Goal: Task Accomplishment & Management: Complete application form

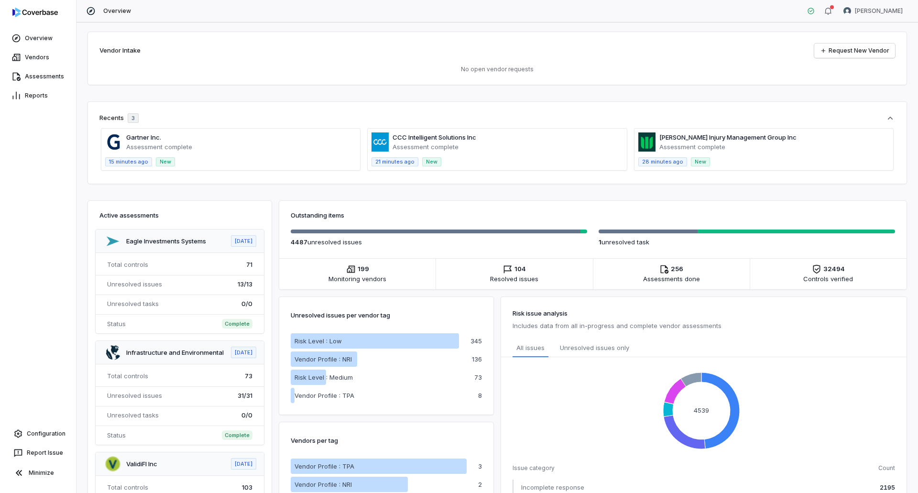
click at [709, 141] on span at bounding box center [763, 150] width 259 height 42
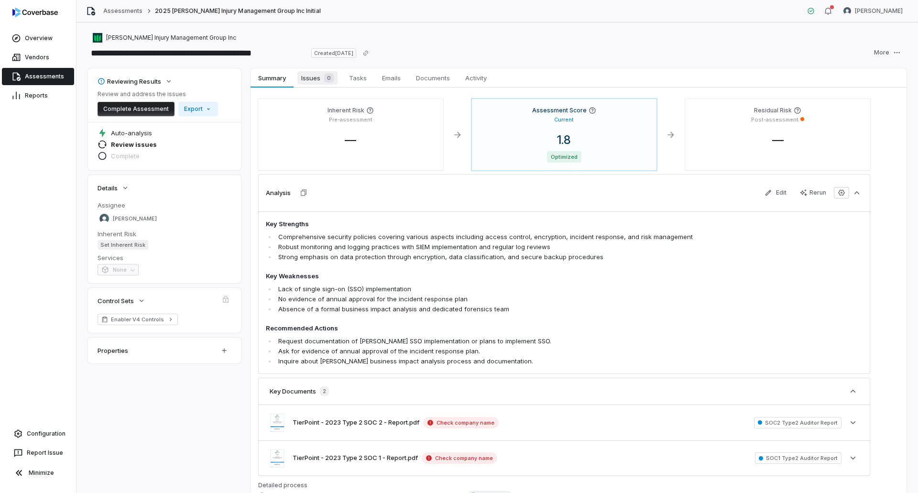
click at [322, 76] on div "0" at bounding box center [326, 78] width 13 height 10
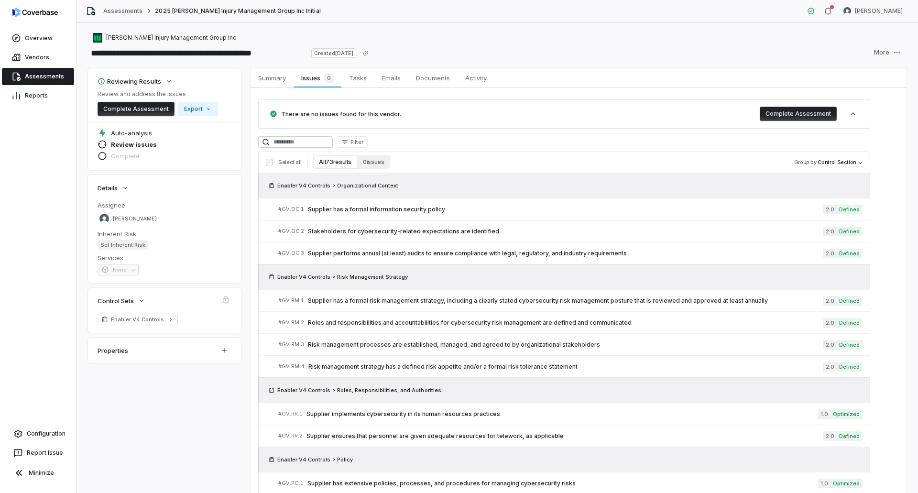
click at [328, 164] on button "All 73 results" at bounding box center [335, 161] width 44 height 13
click at [444, 207] on span "Supplier has a formal information security policy" at bounding box center [565, 210] width 515 height 8
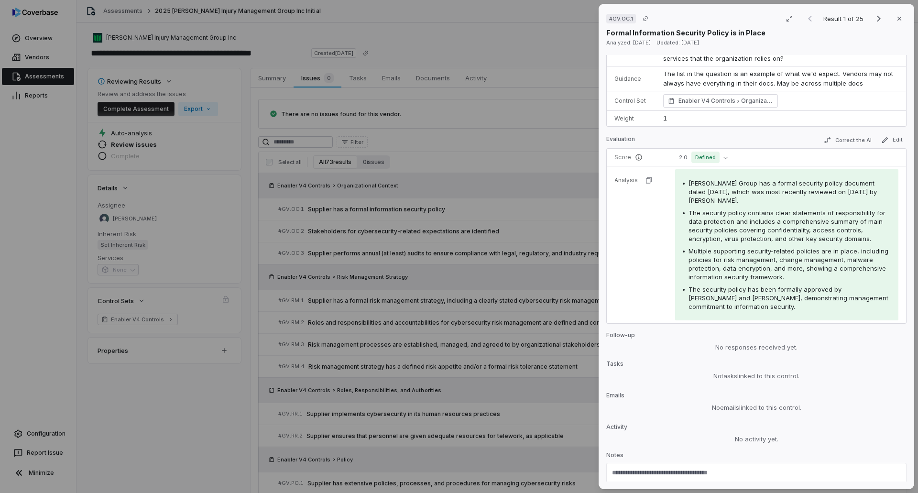
scroll to position [154, 0]
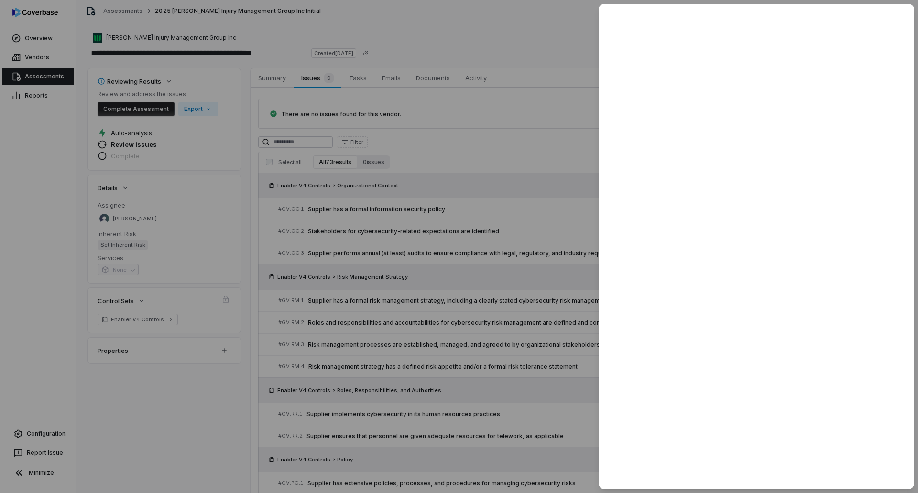
click at [424, 268] on div at bounding box center [459, 246] width 918 height 493
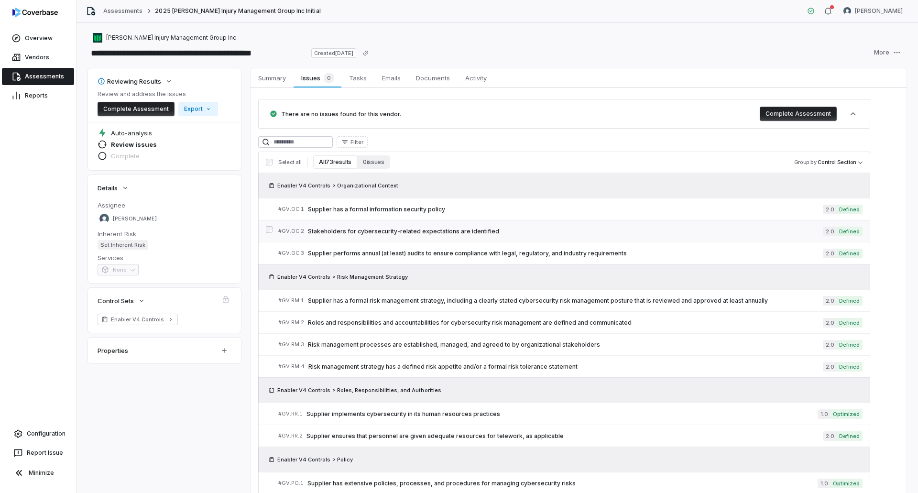
click at [454, 230] on span "Stakeholders for cybersecurity-related expectations are identified" at bounding box center [565, 232] width 515 height 8
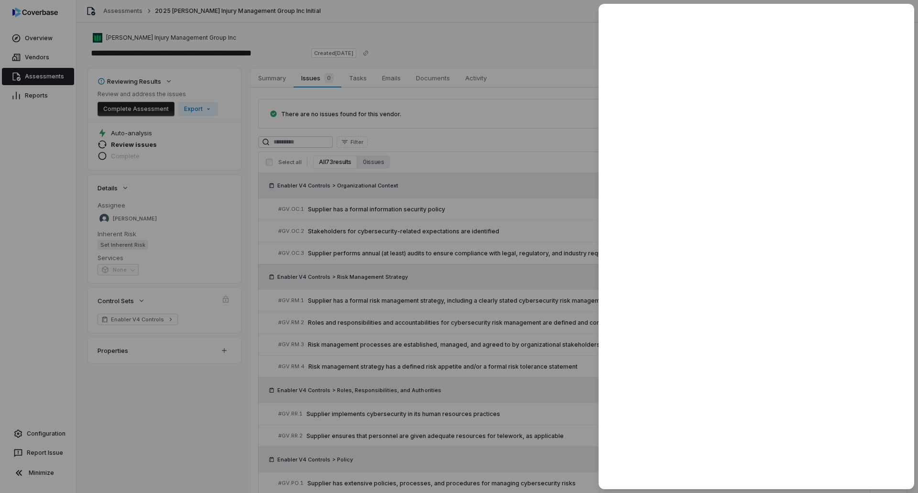
drag, startPoint x: 357, startPoint y: 255, endPoint x: 363, endPoint y: 252, distance: 6.8
click at [363, 252] on div at bounding box center [459, 246] width 918 height 493
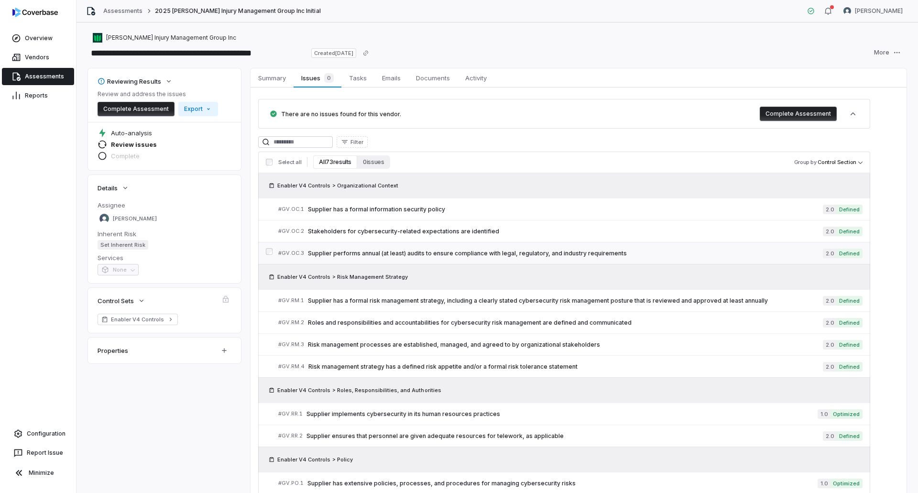
click at [398, 246] on link "# GV.OC.3 Supplier performs annual (at least) audits to ensure compliance with …" at bounding box center [570, 253] width 584 height 22
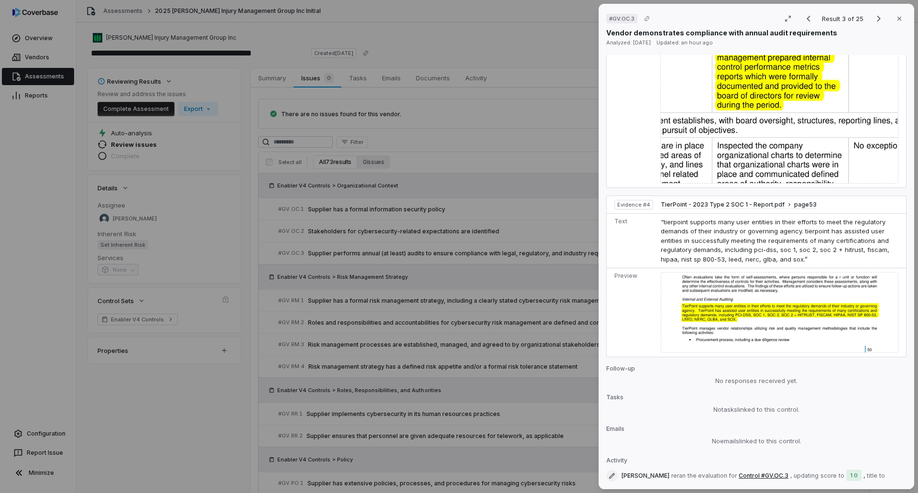
scroll to position [1643, 0]
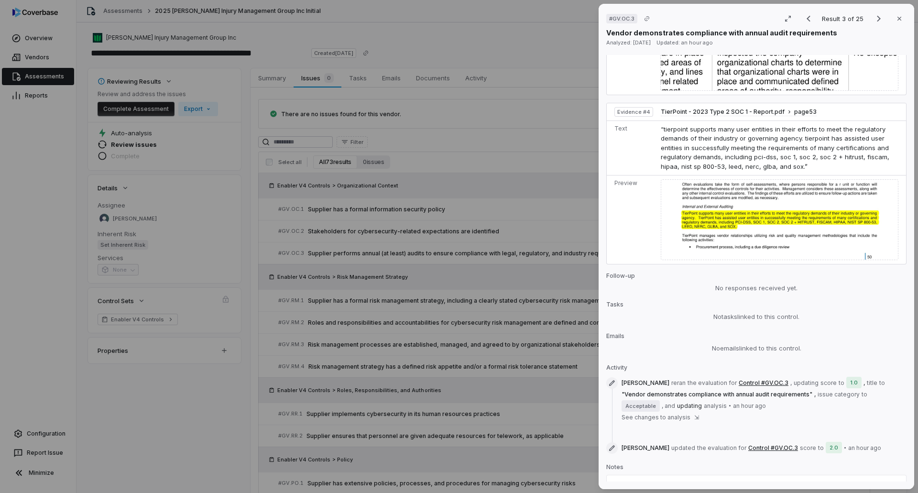
click at [335, 297] on div "# GV.OC.3 Result 3 of 25 Close Vendor demonstrates compliance with annual audit…" at bounding box center [459, 246] width 918 height 493
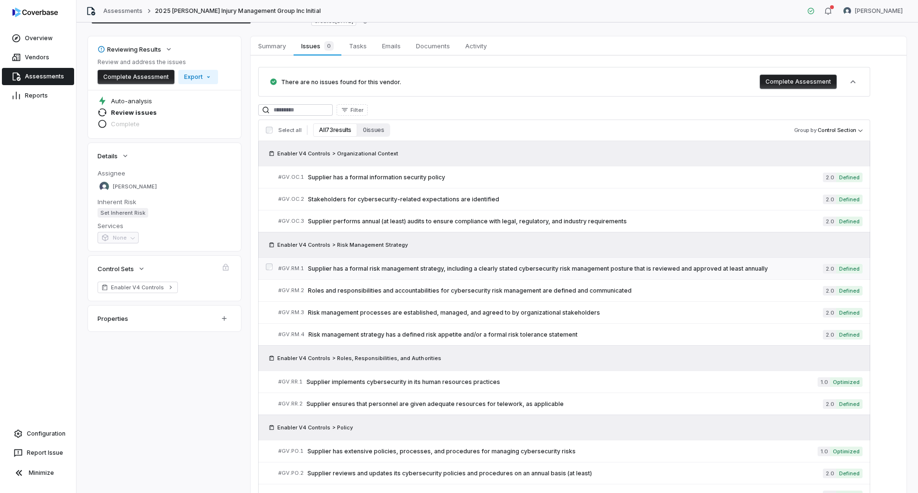
scroll to position [48, 0]
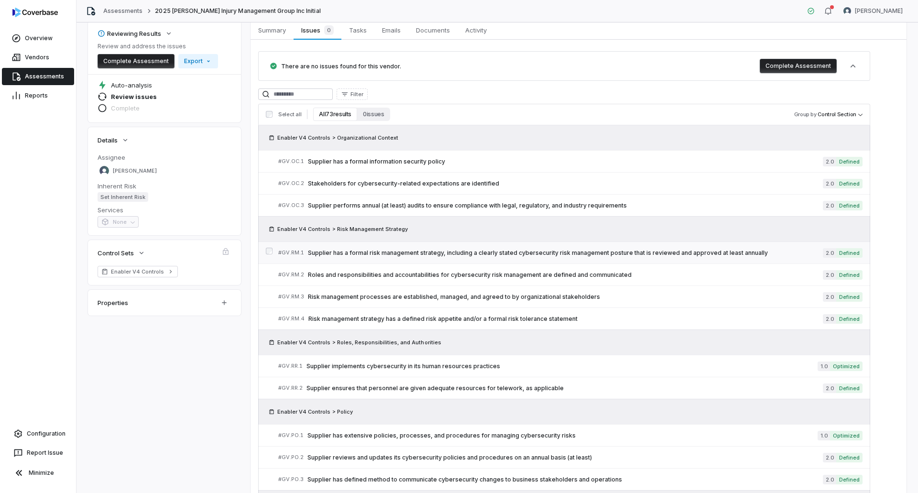
click at [581, 253] on span "Supplier has a formal risk management strategy, including a clearly stated cybe…" at bounding box center [565, 253] width 515 height 8
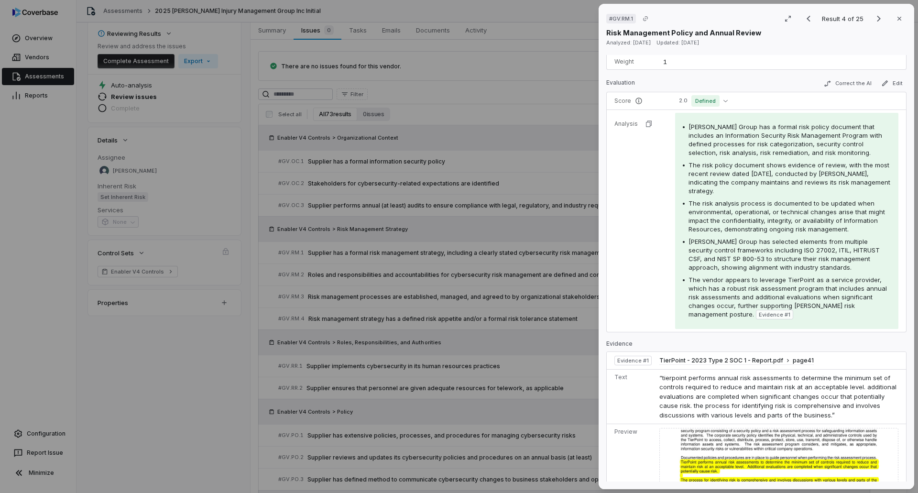
scroll to position [143, 0]
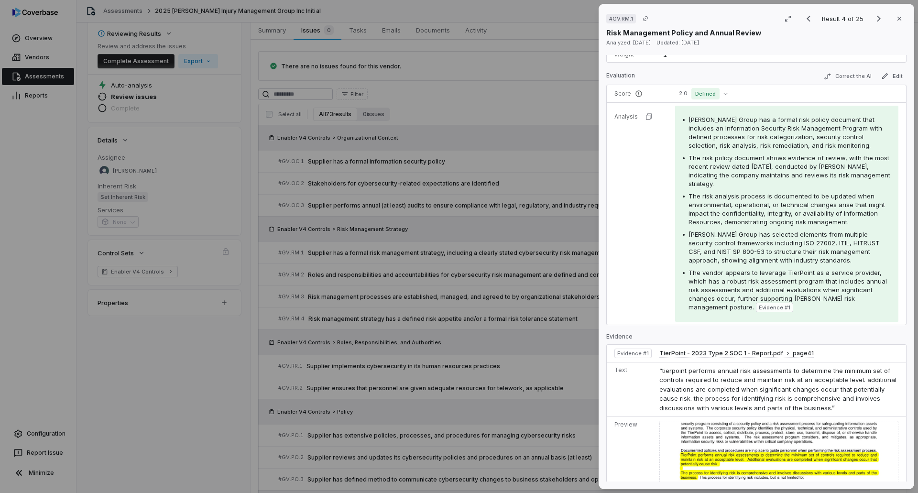
click at [315, 381] on div "# GV.RM.1 Result 4 of 25 Close Risk Management Policy and Annual Review Analyze…" at bounding box center [459, 246] width 918 height 493
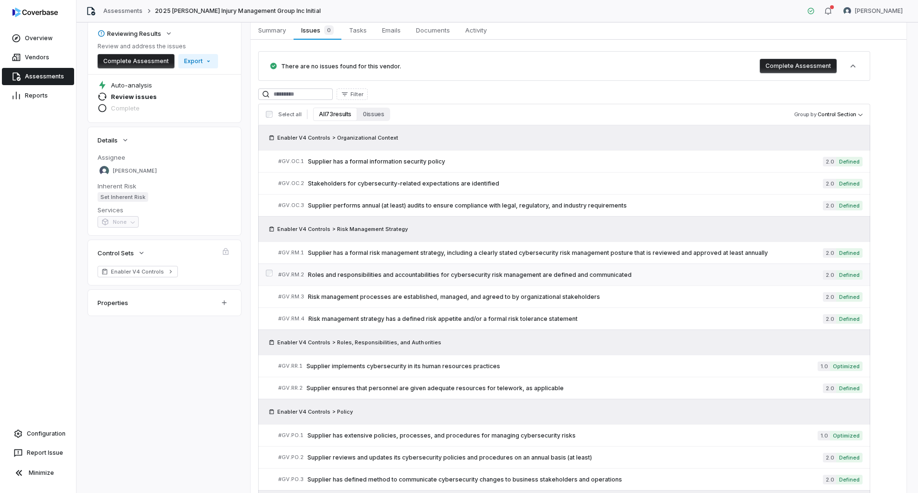
click at [490, 271] on span "Roles and responsibilities and accountabilities for cybersecurity risk manageme…" at bounding box center [565, 275] width 515 height 8
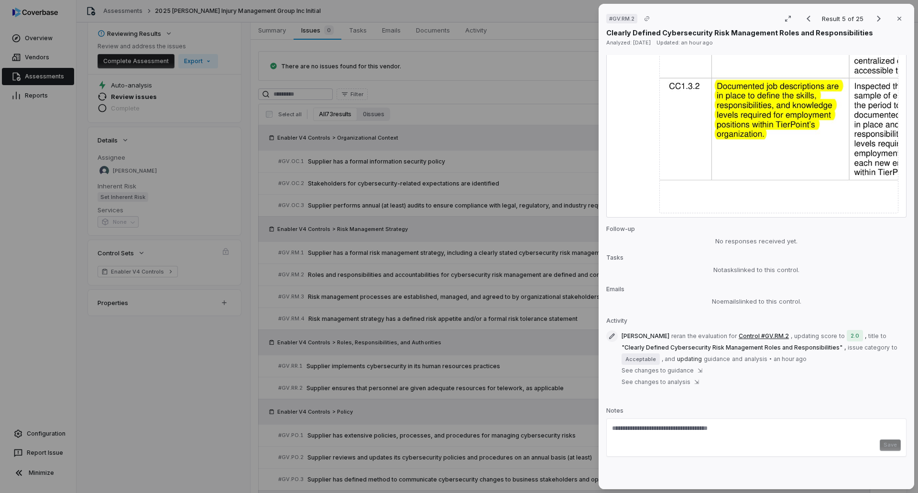
scroll to position [551, 0]
click at [697, 372] on span "⇲" at bounding box center [699, 369] width 5 height 8
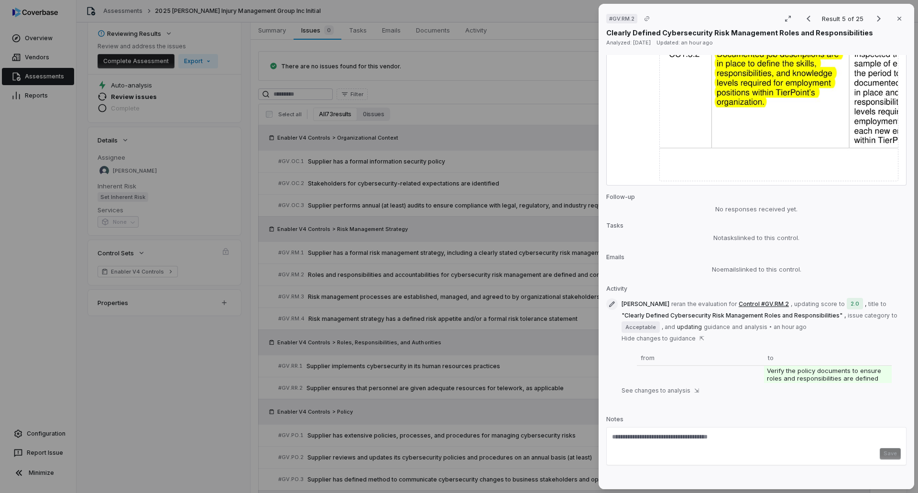
scroll to position [592, 0]
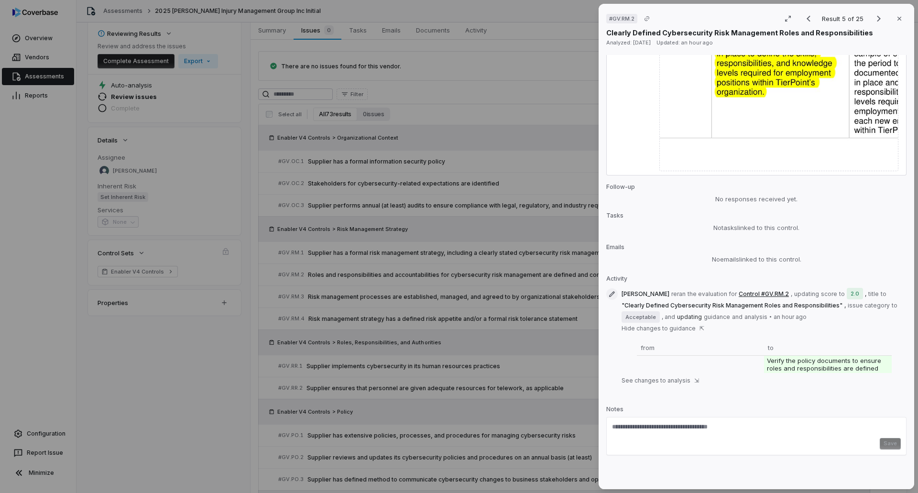
click at [694, 383] on span "⇲" at bounding box center [696, 381] width 5 height 8
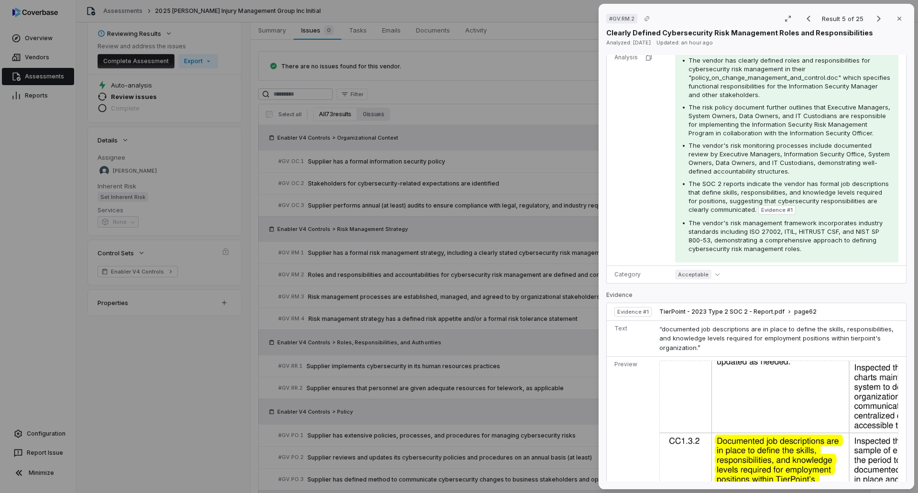
scroll to position [170, 0]
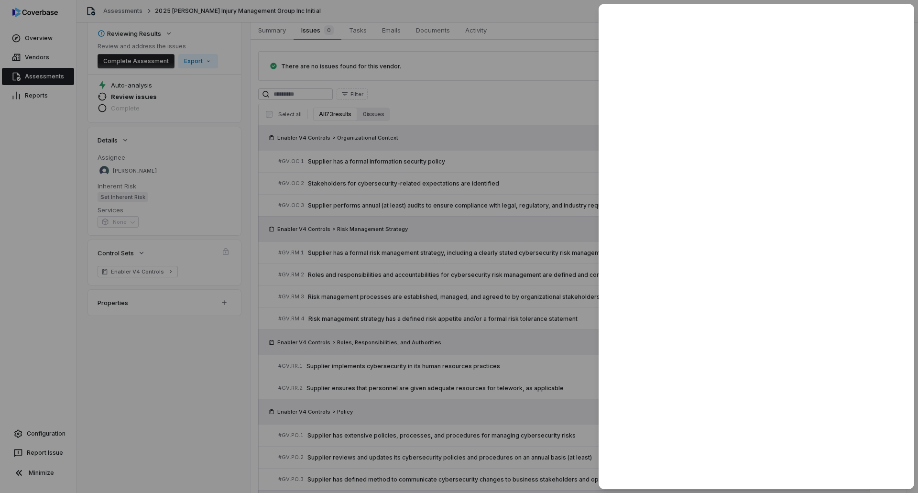
click at [447, 287] on div at bounding box center [459, 246] width 918 height 493
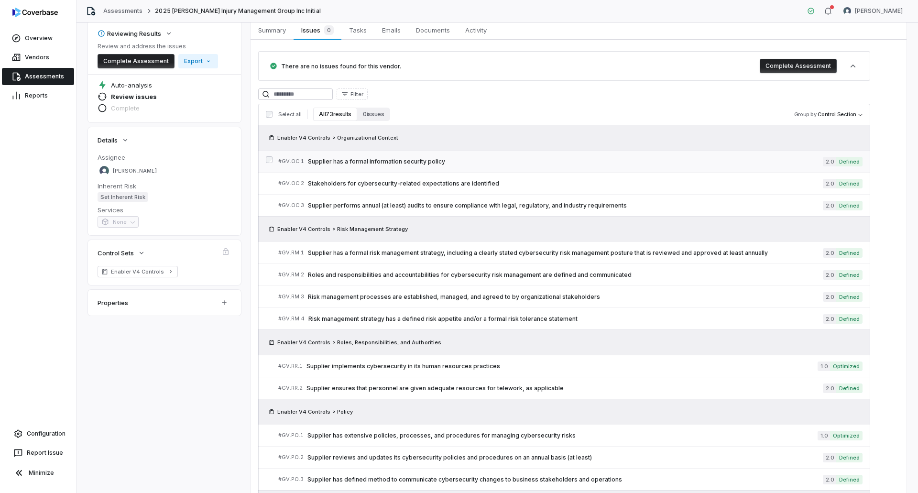
click at [432, 162] on span "Supplier has a formal information security policy" at bounding box center [565, 162] width 515 height 8
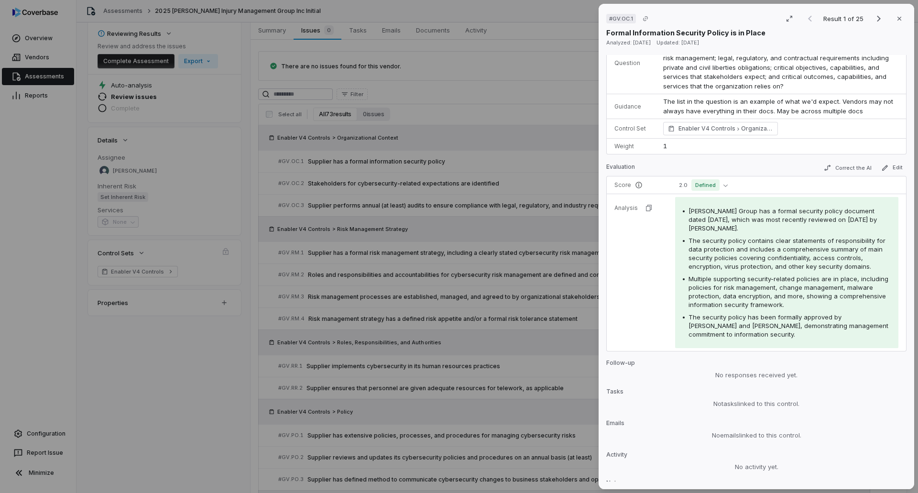
scroll to position [154, 0]
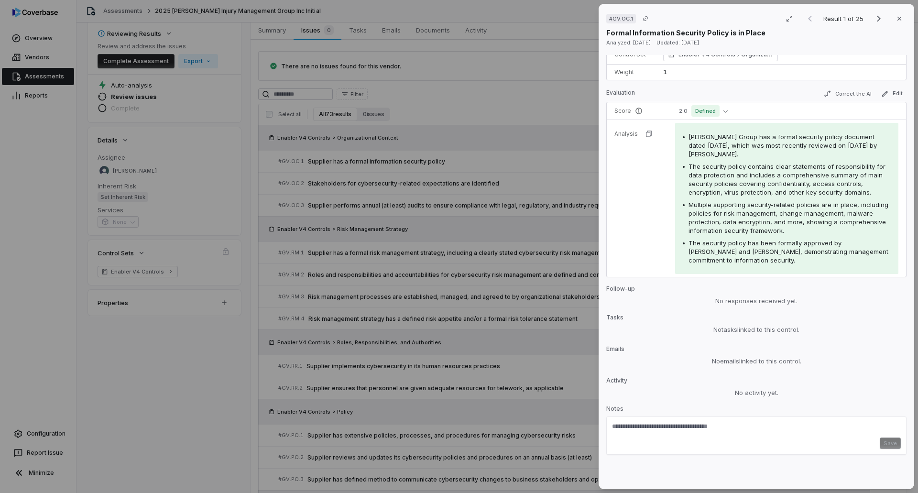
click at [572, 313] on div "# GV.OC.1 Result 1 of 25 Close Formal Information Security Policy is in Place A…" at bounding box center [459, 246] width 918 height 493
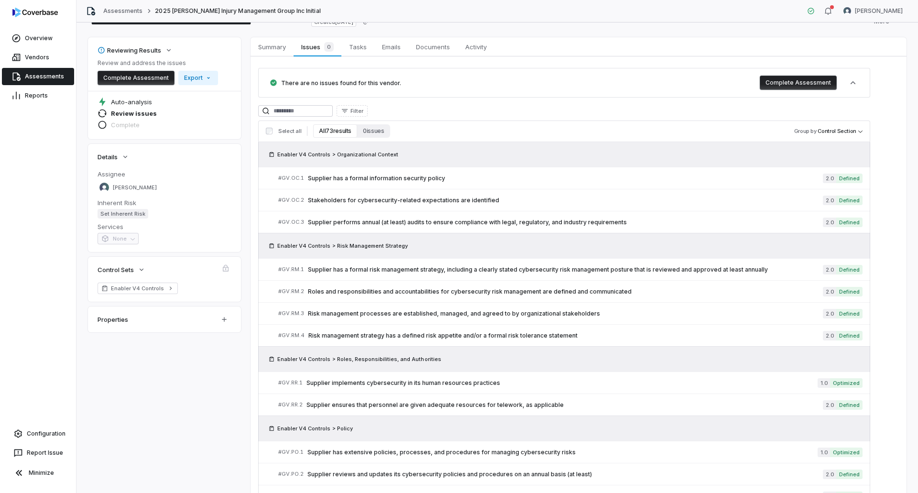
scroll to position [96, 0]
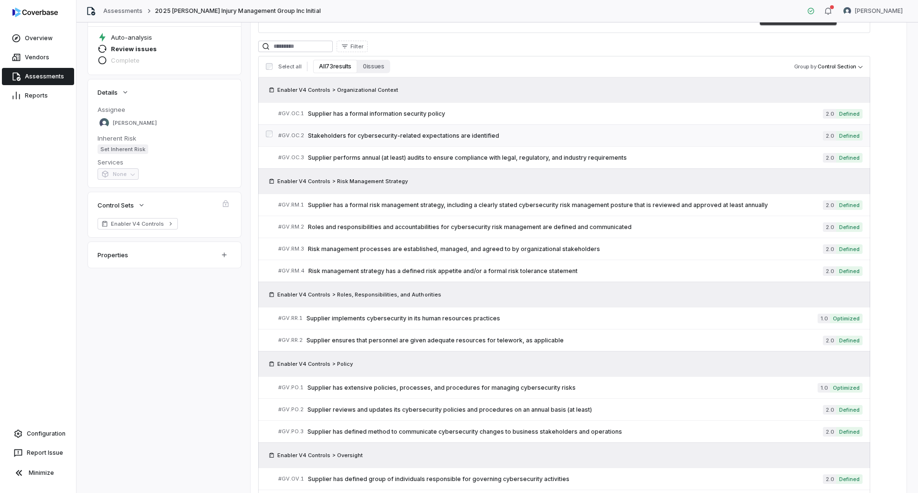
click at [380, 138] on span "Stakeholders for cybersecurity-related expectations are identified" at bounding box center [565, 136] width 515 height 8
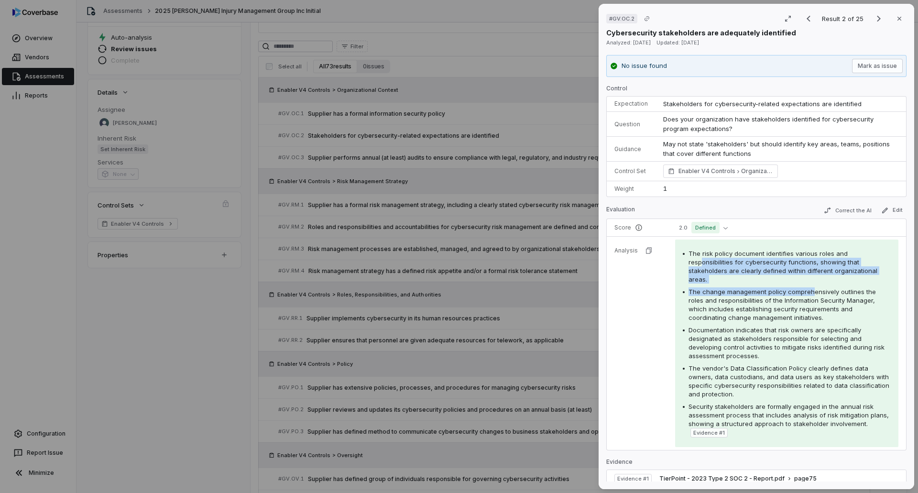
drag, startPoint x: 701, startPoint y: 259, endPoint x: 810, endPoint y: 285, distance: 112.5
click at [810, 285] on div "The risk policy document identifies various roles and responsibilities for cybe…" at bounding box center [787, 343] width 208 height 188
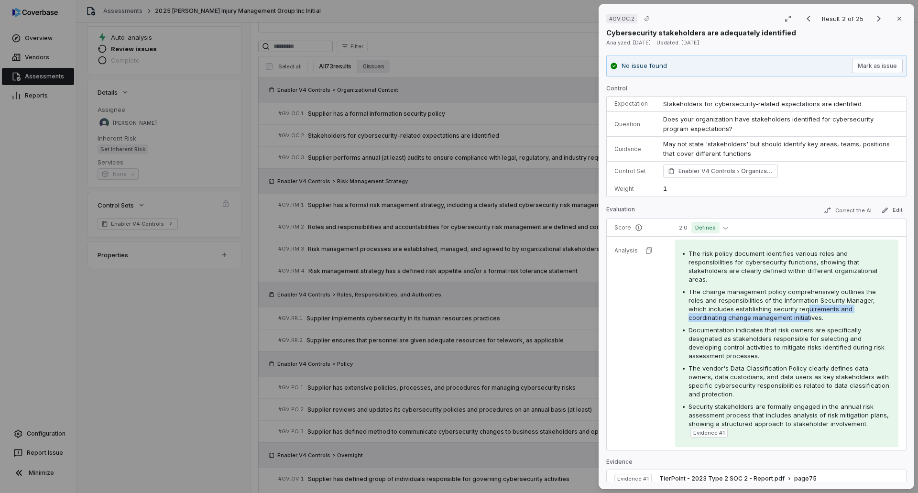
click at [805, 313] on div "The change management policy comprehensively outlines the roles and responsibil…" at bounding box center [789, 304] width 202 height 34
click at [715, 272] on span "The risk policy document identifies various roles and responsibilities for cybe…" at bounding box center [782, 266] width 189 height 33
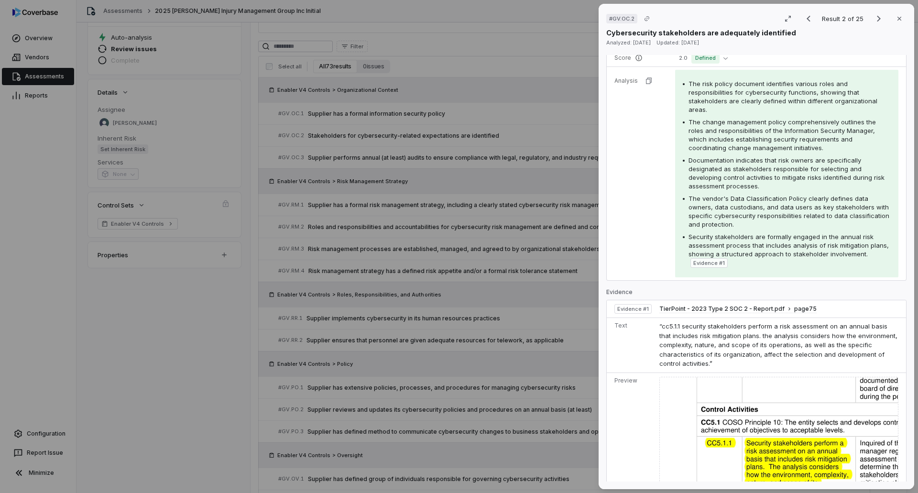
scroll to position [183, 0]
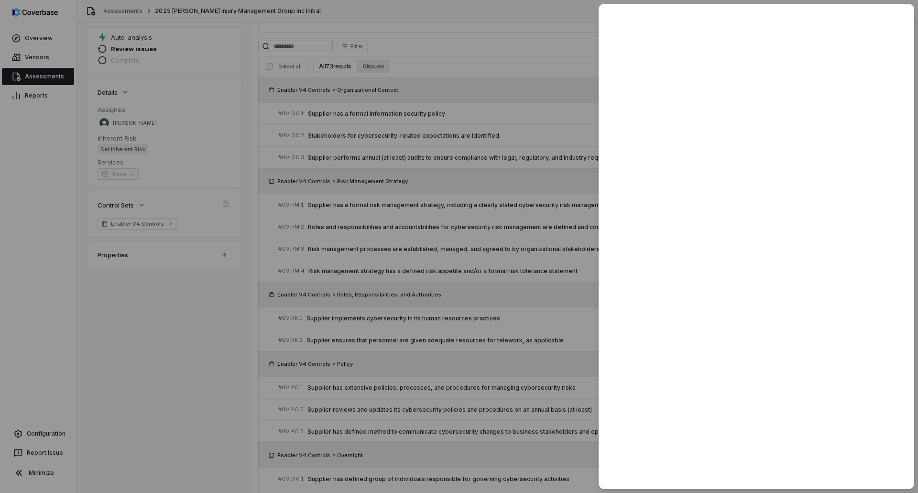
click at [397, 332] on div at bounding box center [459, 246] width 918 height 493
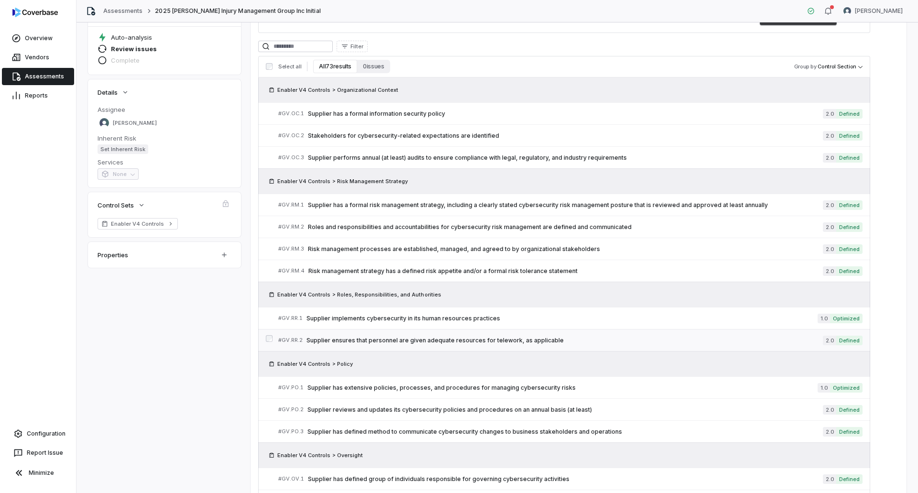
click at [531, 340] on span "Supplier ensures that personnel are given adequate resources for telework, as a…" at bounding box center [564, 341] width 516 height 8
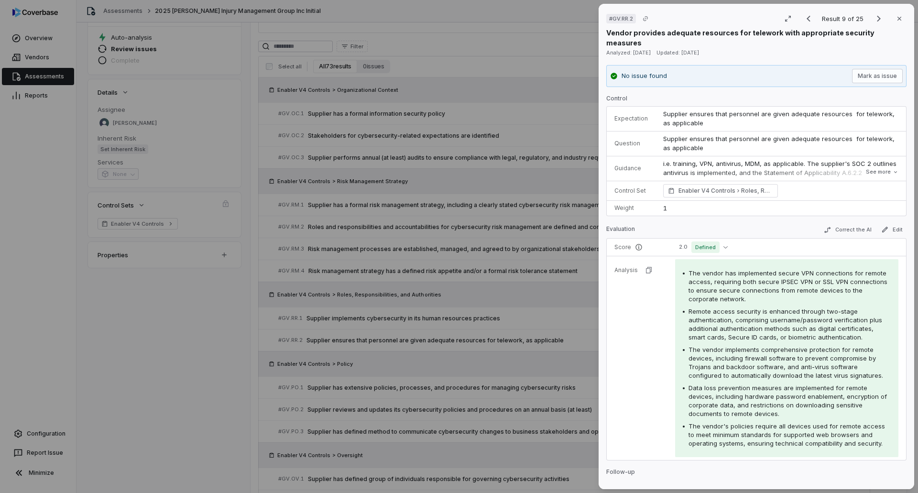
click at [552, 292] on div "# GV.RR.2 Result 9 of 25 Close Vendor provides adequate resources for telework …" at bounding box center [459, 246] width 918 height 493
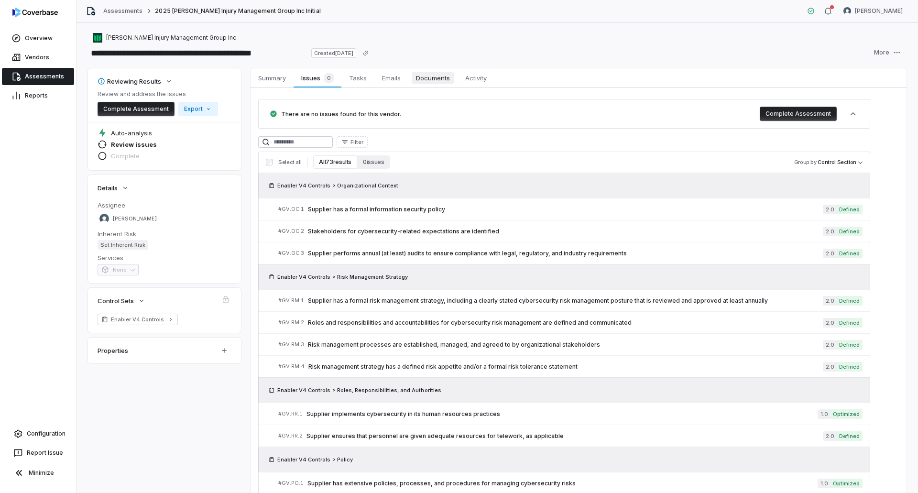
click at [437, 81] on span "Documents" at bounding box center [433, 78] width 42 height 12
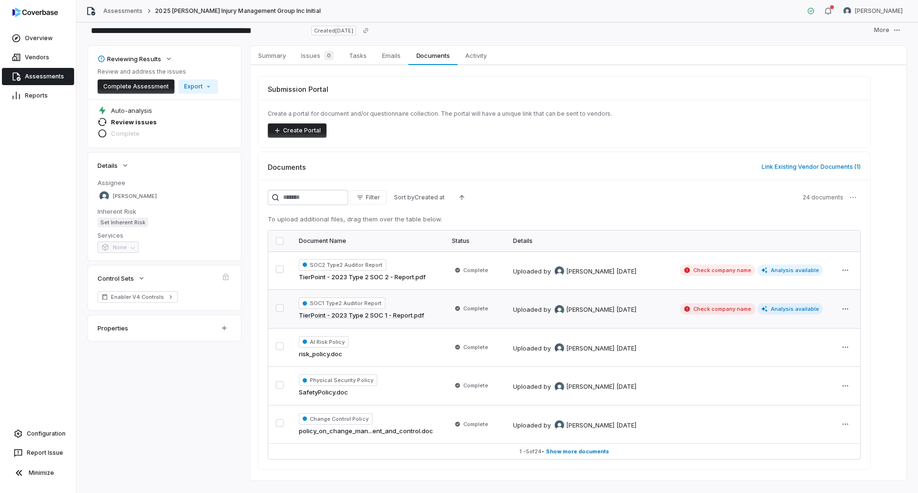
scroll to position [41, 0]
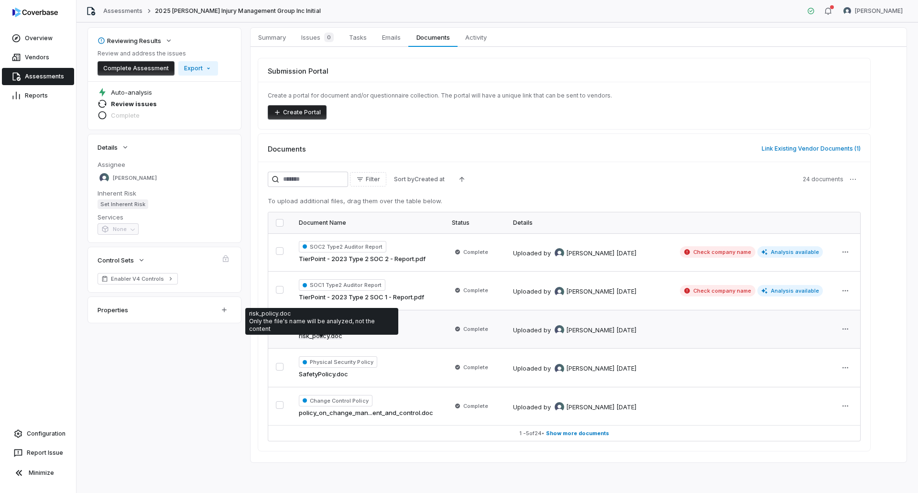
click at [337, 337] on link "risk_policy.doc" at bounding box center [321, 336] width 44 height 10
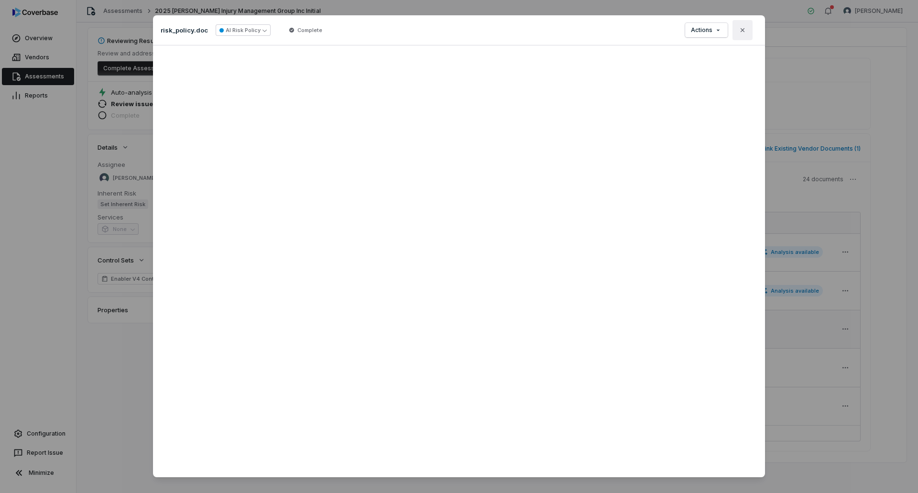
click at [741, 32] on icon "button" at bounding box center [742, 30] width 4 height 4
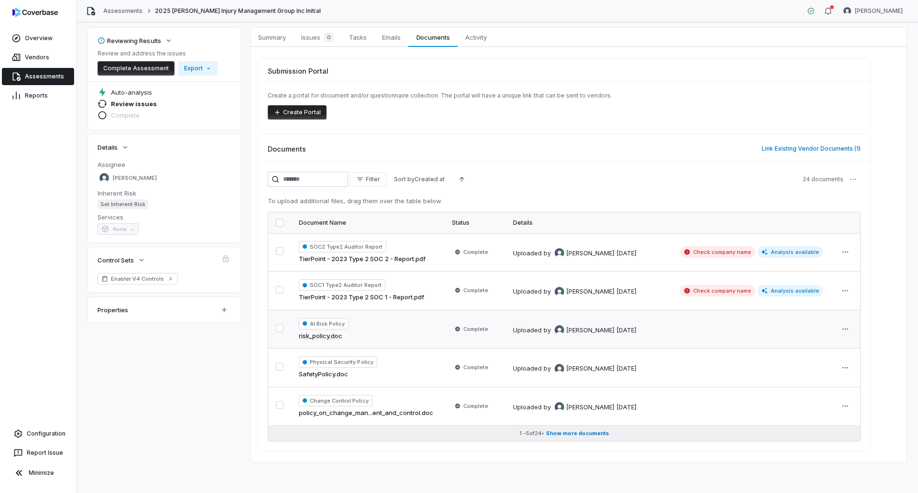
click at [571, 433] on span "Show more documents" at bounding box center [577, 433] width 63 height 7
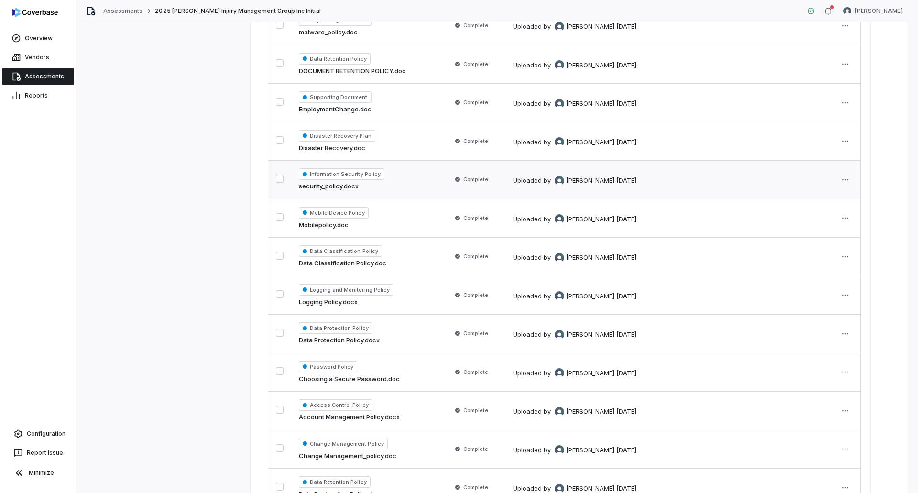
scroll to position [614, 0]
click at [376, 335] on link "Data Protection Policy.docx" at bounding box center [339, 340] width 81 height 10
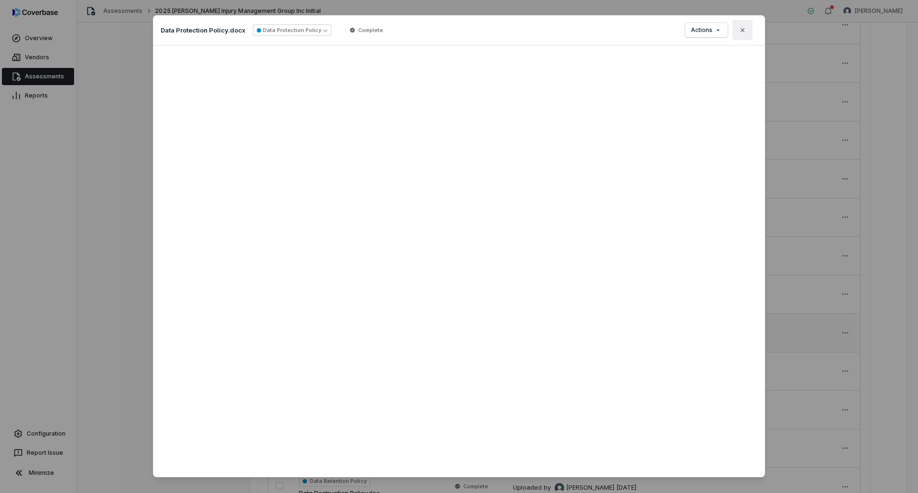
click at [746, 31] on button "Close" at bounding box center [742, 30] width 20 height 20
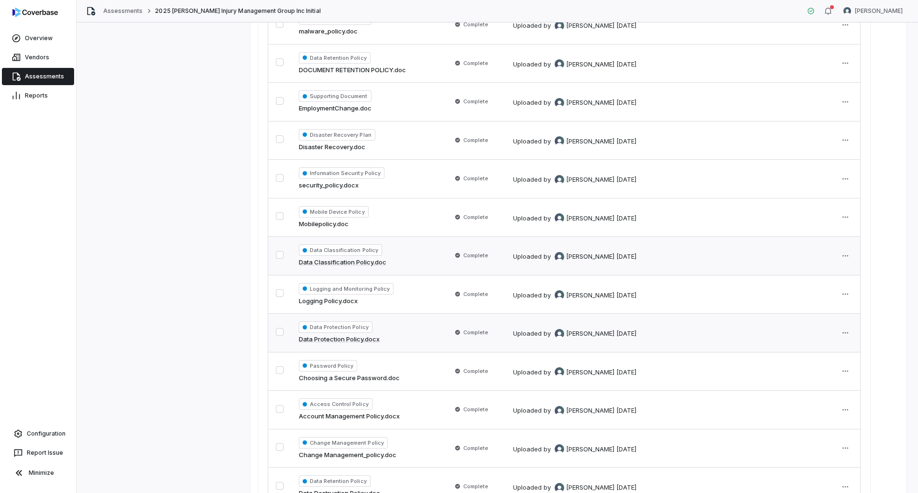
click at [379, 261] on link "Data Classification Policy.doc" at bounding box center [342, 263] width 87 height 10
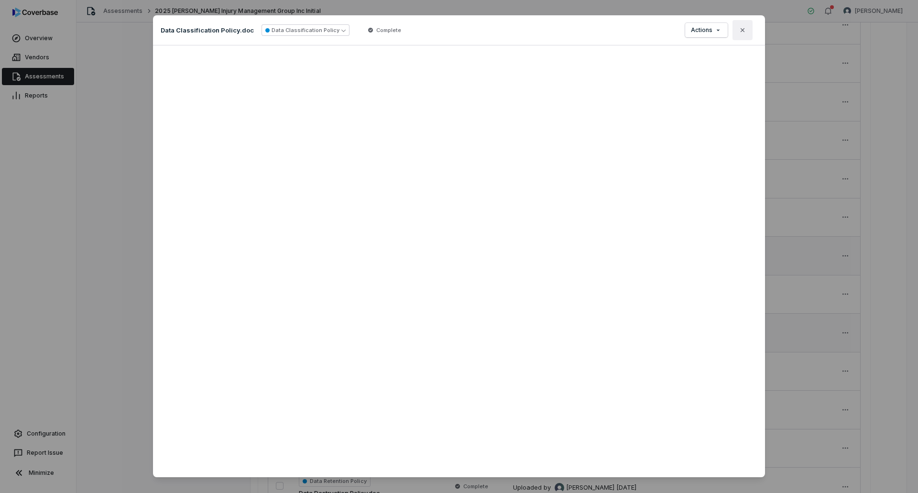
click at [743, 34] on button "Close" at bounding box center [742, 30] width 20 height 20
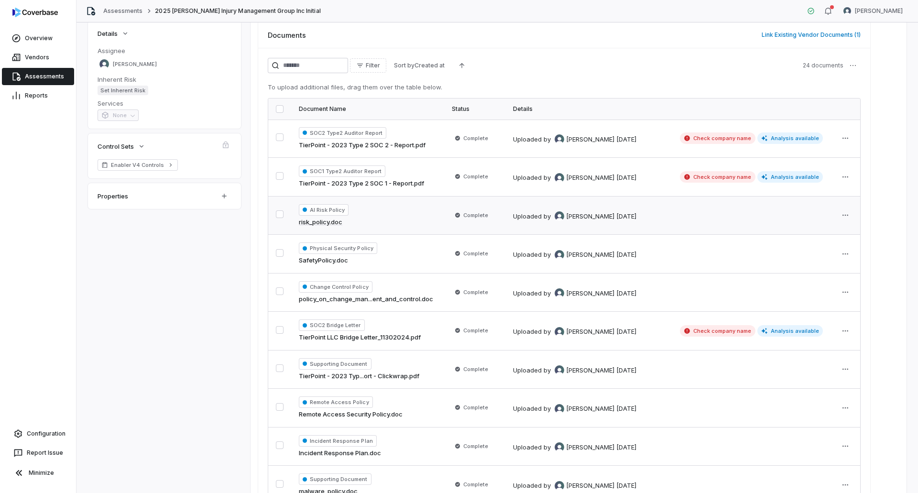
scroll to position [191, 0]
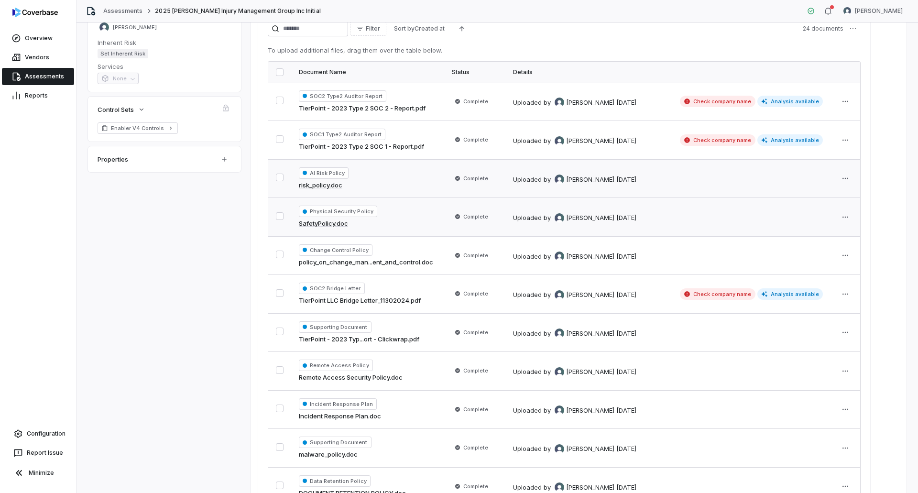
click at [334, 201] on td "Physical Security Policy SafetyPolicy.doc" at bounding box center [367, 217] width 153 height 39
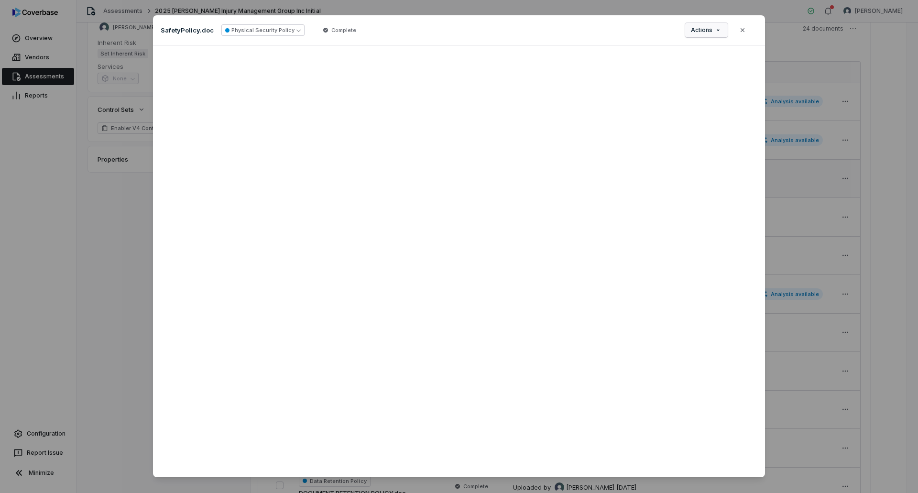
click at [707, 27] on div "Document Preview SafetyPolicy.doc Physical Security Policy Complete Actions Clo…" at bounding box center [459, 253] width 918 height 507
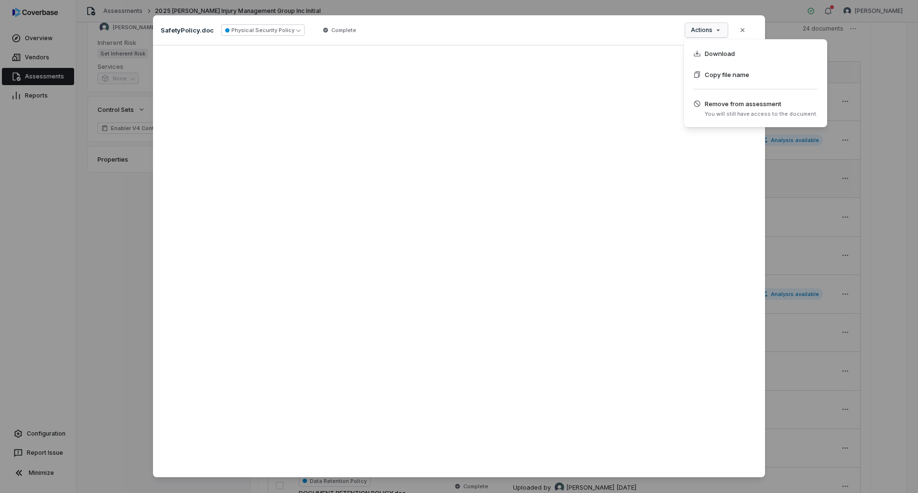
click at [742, 29] on div "Document Preview SafetyPolicy.doc Physical Security Policy Complete Actions Clo…" at bounding box center [459, 253] width 918 height 507
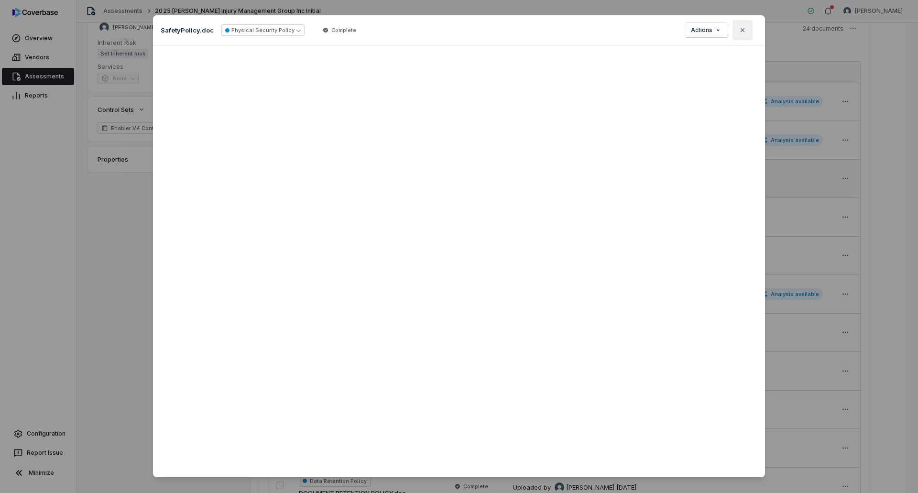
click at [733, 30] on button "Close" at bounding box center [742, 30] width 20 height 20
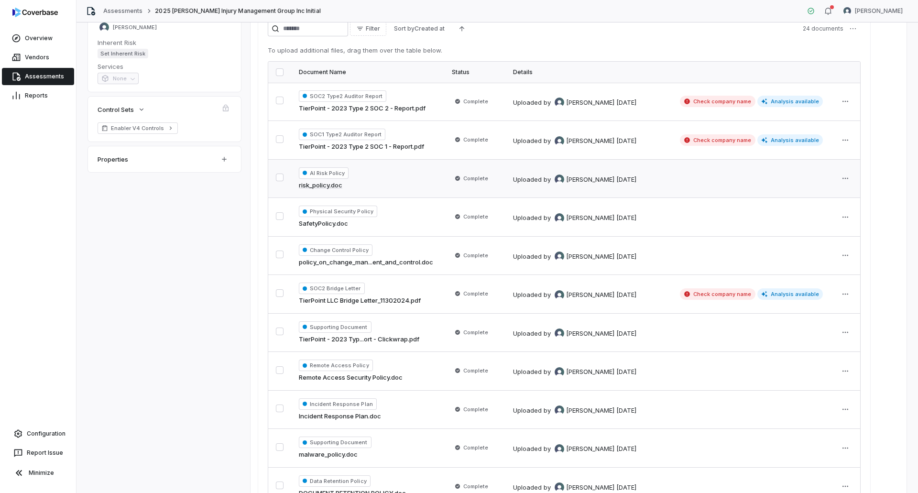
click at [336, 188] on link "risk_policy.doc" at bounding box center [321, 186] width 44 height 10
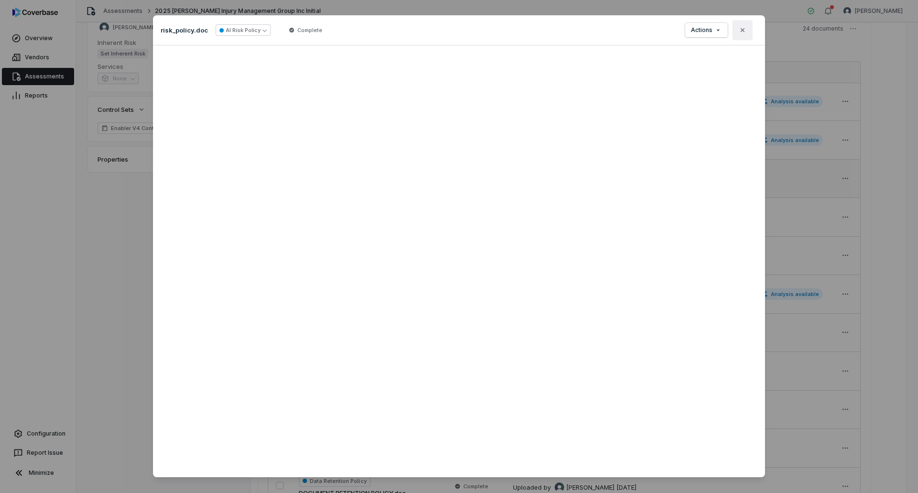
click at [741, 30] on icon "button" at bounding box center [743, 30] width 8 height 8
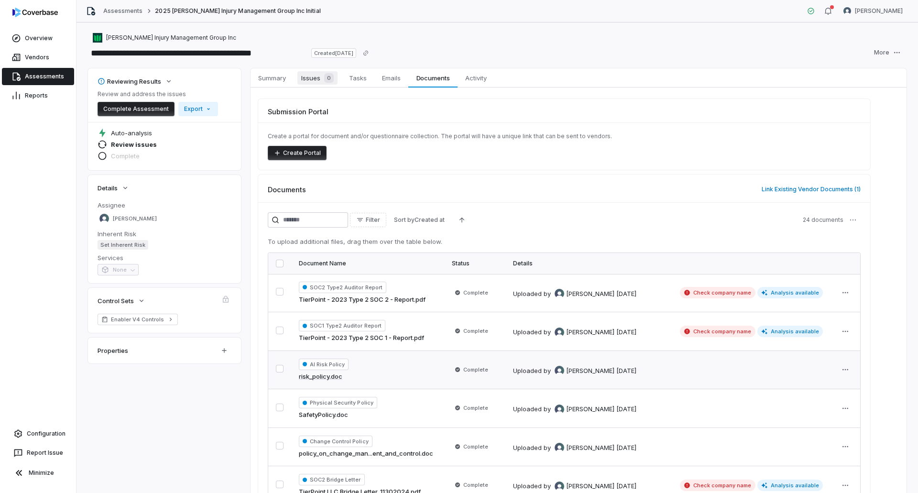
click at [323, 78] on div "0" at bounding box center [326, 78] width 13 height 10
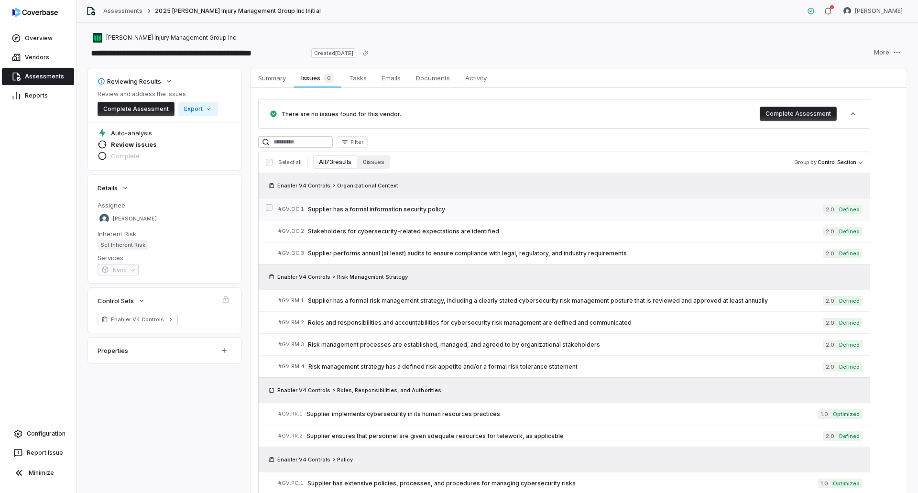
click at [395, 212] on span "Supplier has a formal information security policy" at bounding box center [565, 210] width 515 height 8
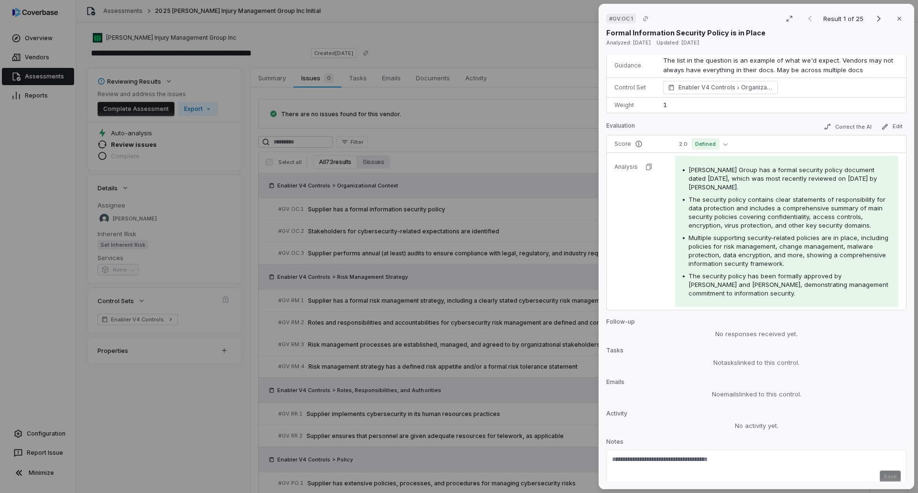
scroll to position [154, 0]
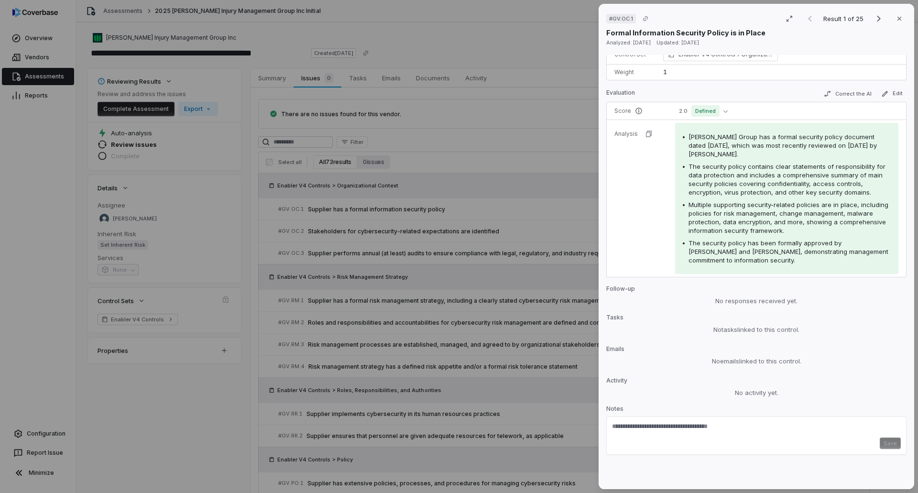
click at [242, 382] on div "# GV.OC.1 Result 1 of 25 Close Formal Information Security Policy is in Place A…" at bounding box center [459, 246] width 918 height 493
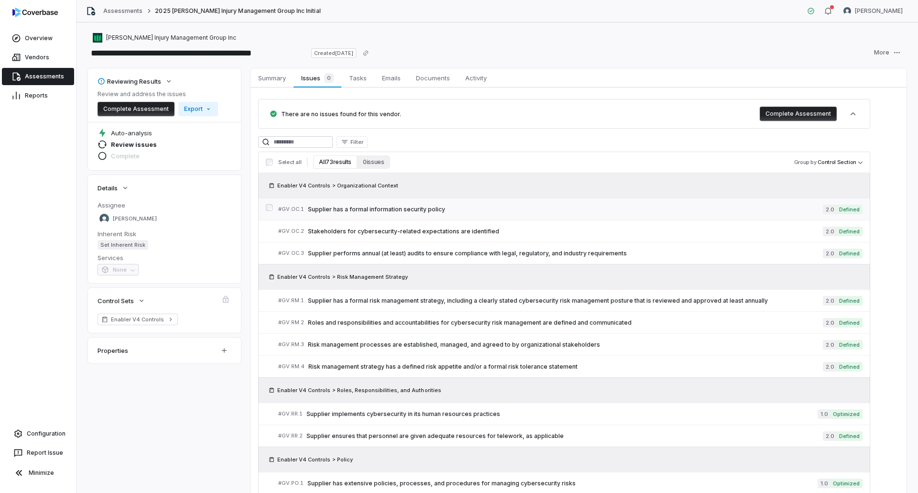
click at [380, 208] on span "Supplier has a formal information security policy" at bounding box center [565, 210] width 515 height 8
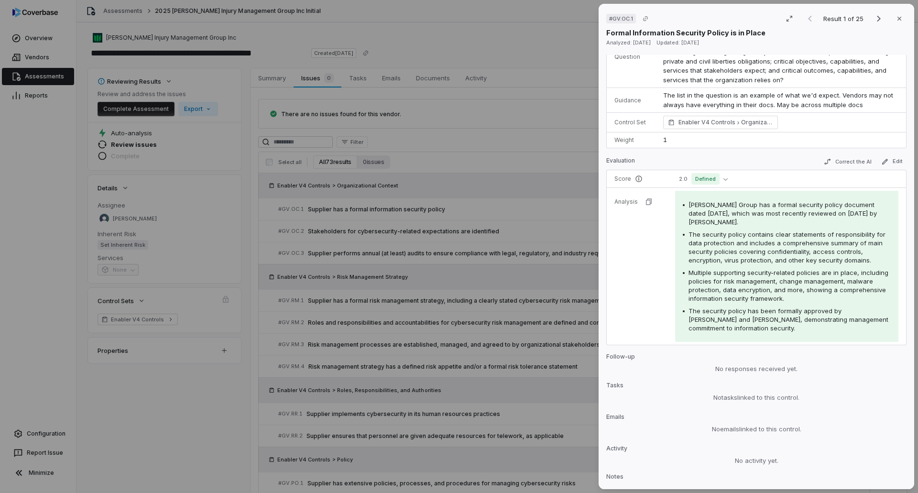
scroll to position [154, 0]
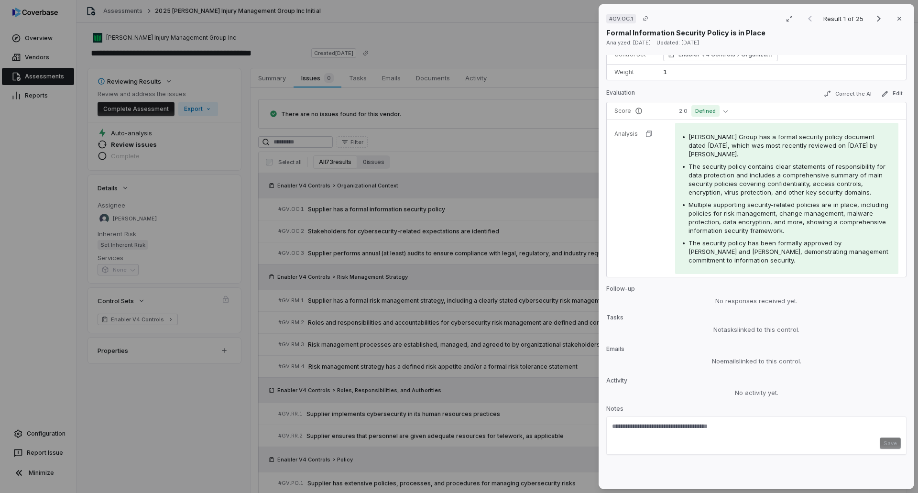
click at [163, 389] on div "# GV.OC.1 Result 1 of 25 Close Formal Information Security Policy is in Place A…" at bounding box center [459, 246] width 918 height 493
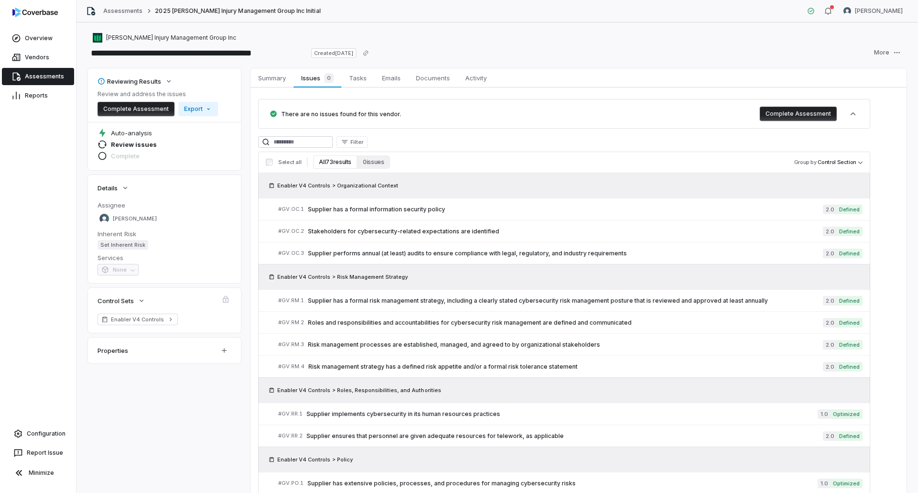
click at [48, 76] on link "Assessments" at bounding box center [38, 76] width 72 height 17
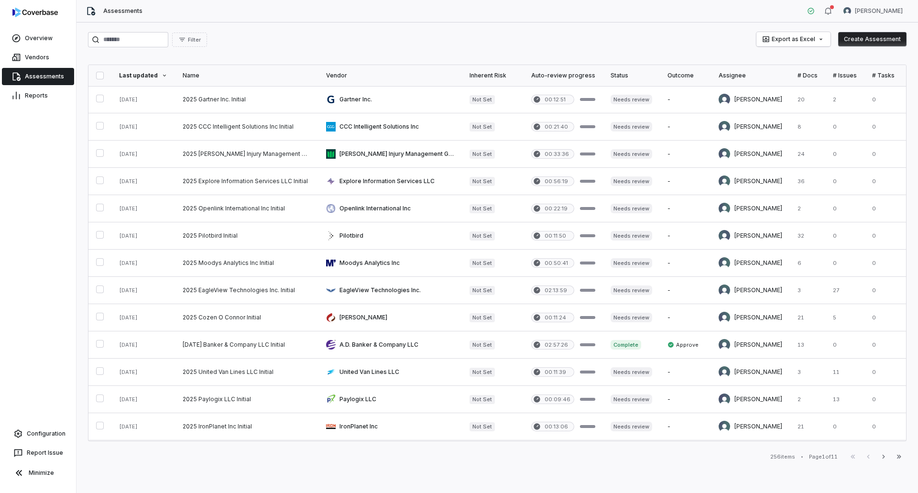
click at [860, 38] on button "Create Assessment" at bounding box center [872, 39] width 68 height 14
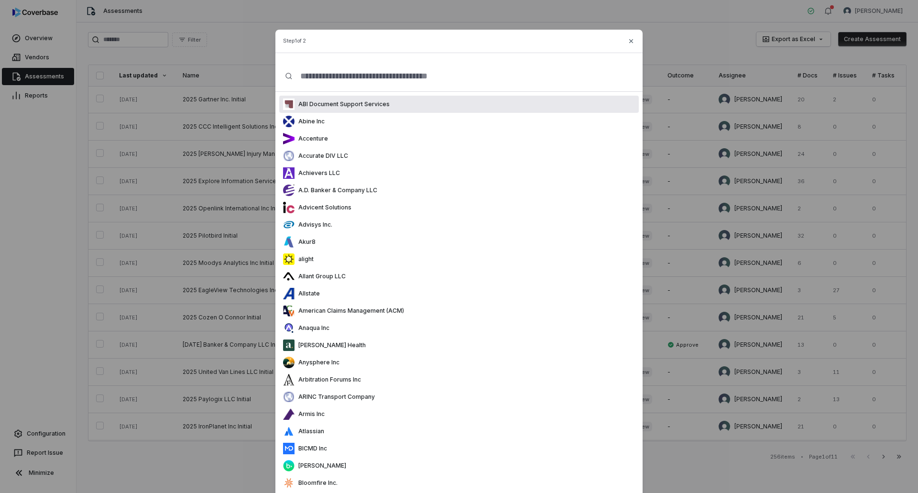
click at [345, 77] on input "text" at bounding box center [463, 76] width 340 height 31
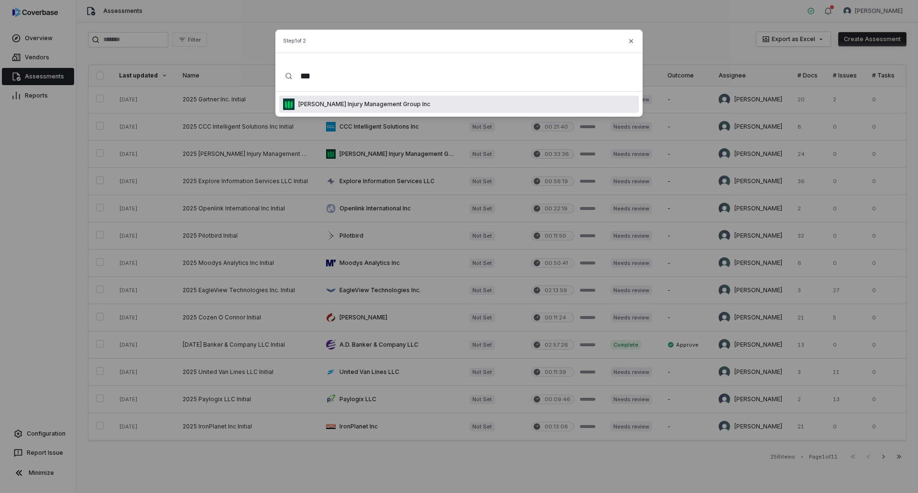
type input "***"
click at [350, 105] on p "[PERSON_NAME] Injury Management Group Inc" at bounding box center [362, 104] width 136 height 8
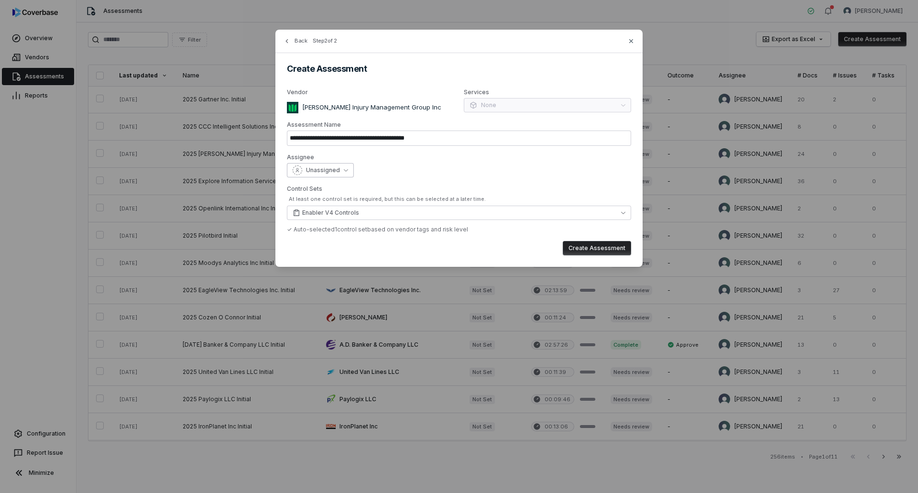
click at [334, 165] on div "Unassigned" at bounding box center [316, 170] width 47 height 10
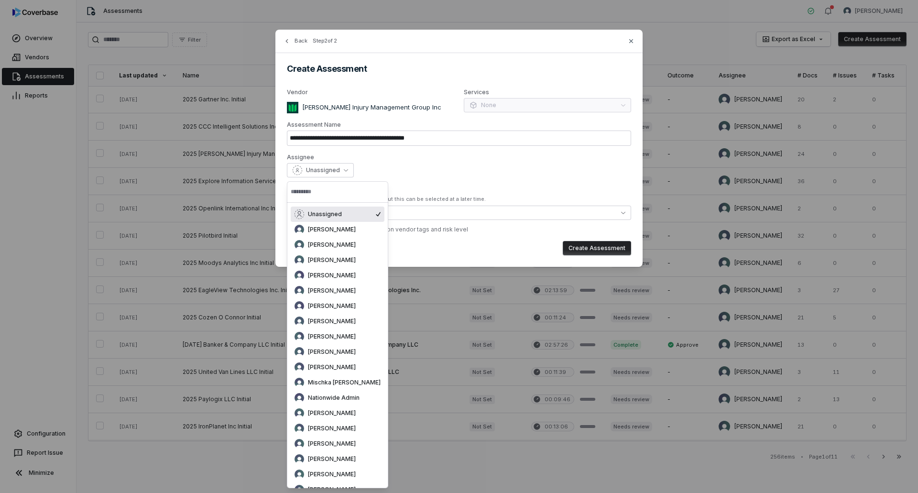
click at [452, 170] on div "Unassigned" at bounding box center [459, 170] width 344 height 14
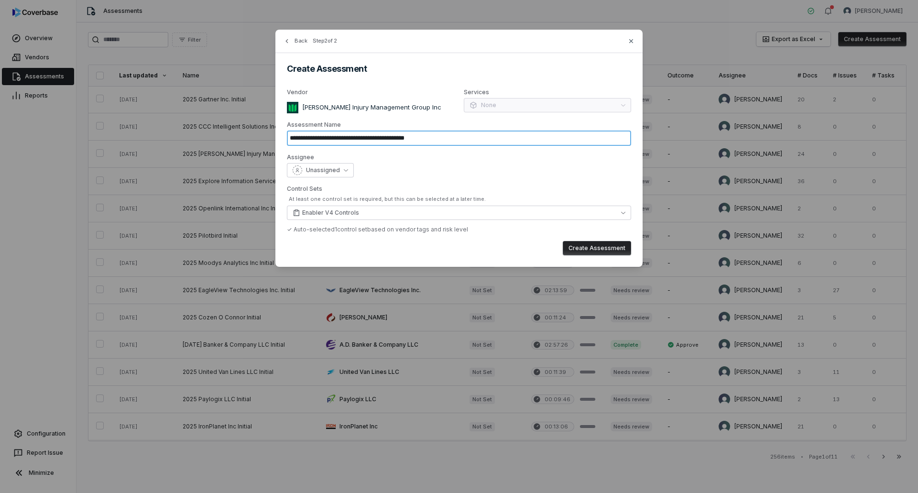
click at [456, 134] on input "**********" at bounding box center [459, 138] width 344 height 15
drag, startPoint x: 446, startPoint y: 137, endPoint x: 424, endPoint y: 133, distance: 22.4
click at [424, 133] on input "**********" at bounding box center [459, 138] width 344 height 15
type input "**********"
click at [589, 249] on button "Create Assessment" at bounding box center [597, 248] width 68 height 14
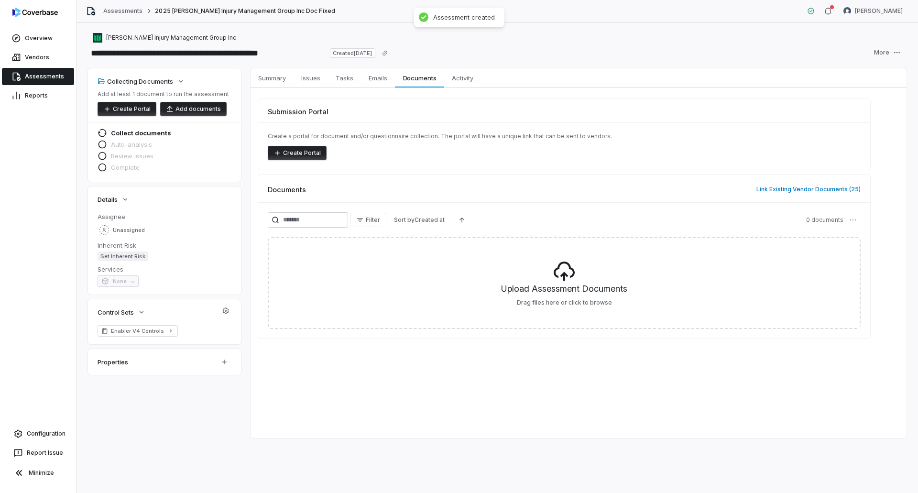
click at [186, 105] on button "Add documents" at bounding box center [193, 109] width 66 height 14
click at [560, 169] on div "Create a portal for document and/or questionnaire collection. The portal will h…" at bounding box center [564, 145] width 612 height 47
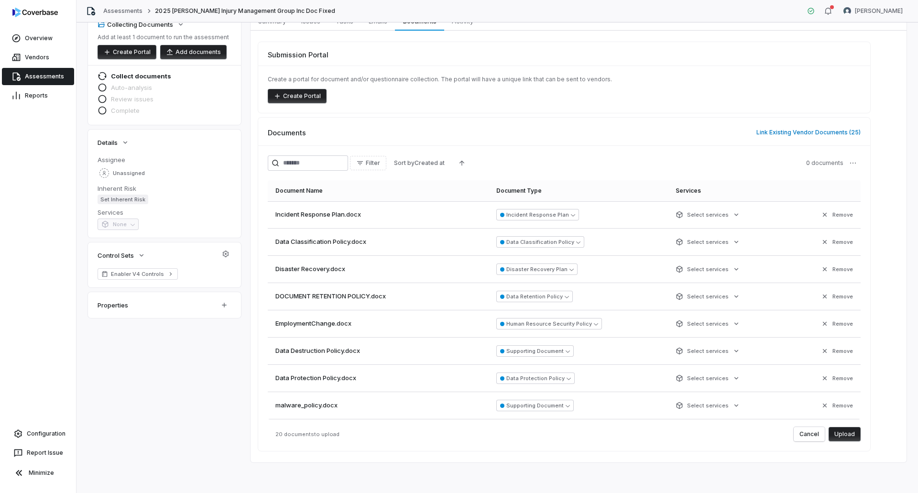
click at [848, 434] on button "Upload" at bounding box center [844, 434] width 32 height 14
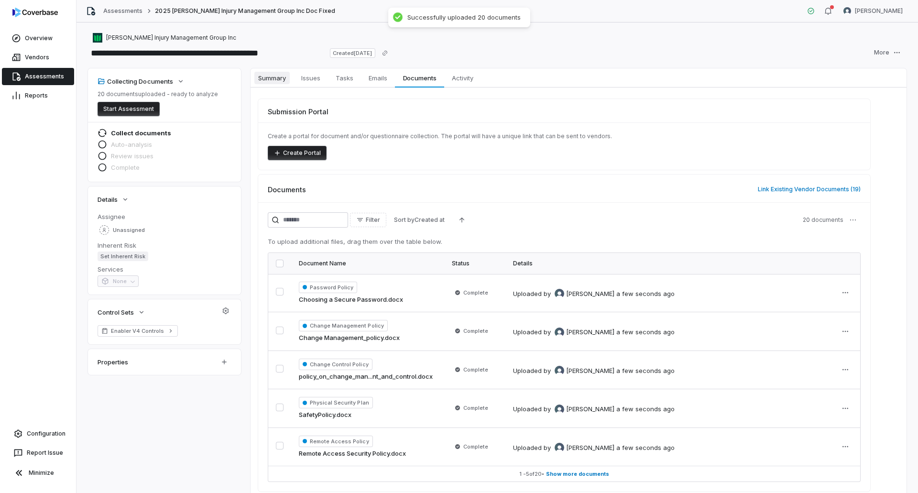
click at [280, 82] on span "Summary" at bounding box center [271, 78] width 35 height 12
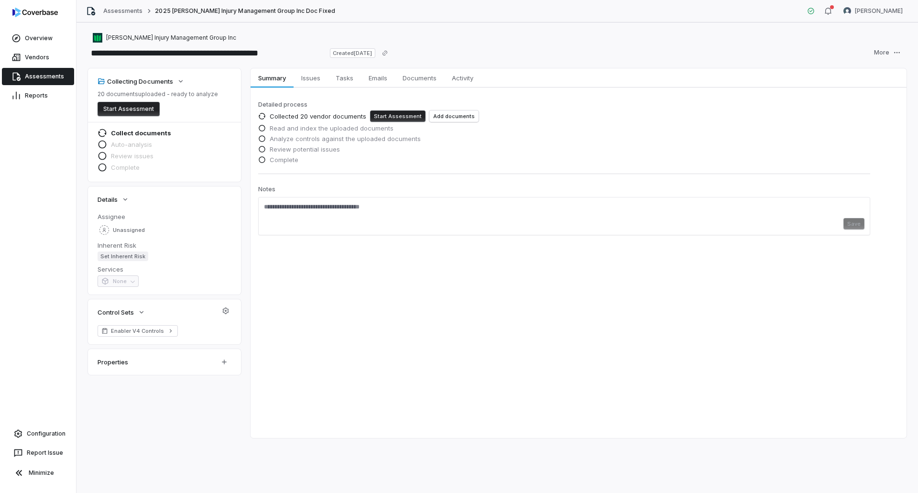
click at [391, 114] on button "Start Assessment" at bounding box center [397, 115] width 55 height 11
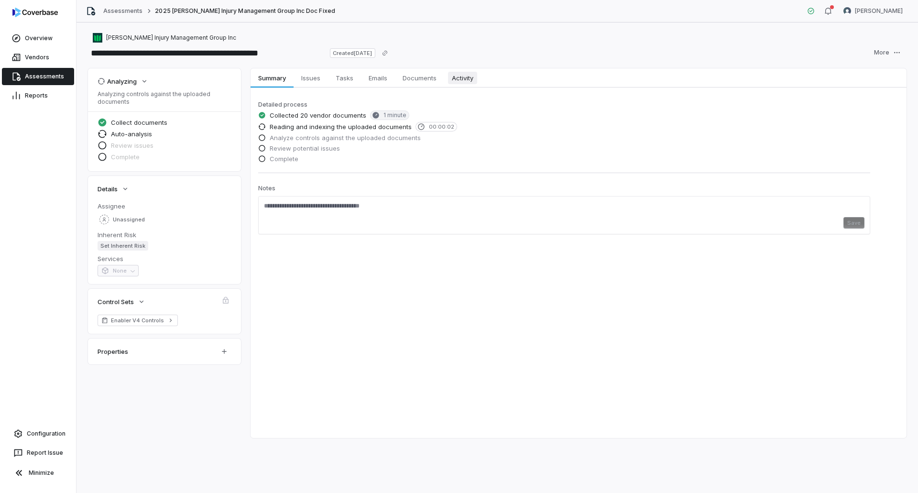
click at [465, 78] on span "Activity" at bounding box center [462, 78] width 29 height 12
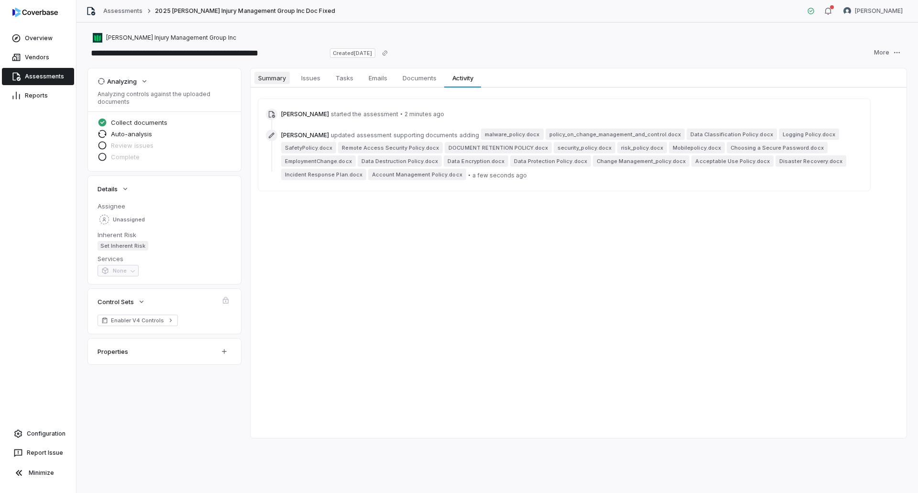
click at [267, 79] on span "Summary" at bounding box center [271, 78] width 35 height 12
